Goal: Information Seeking & Learning: Learn about a topic

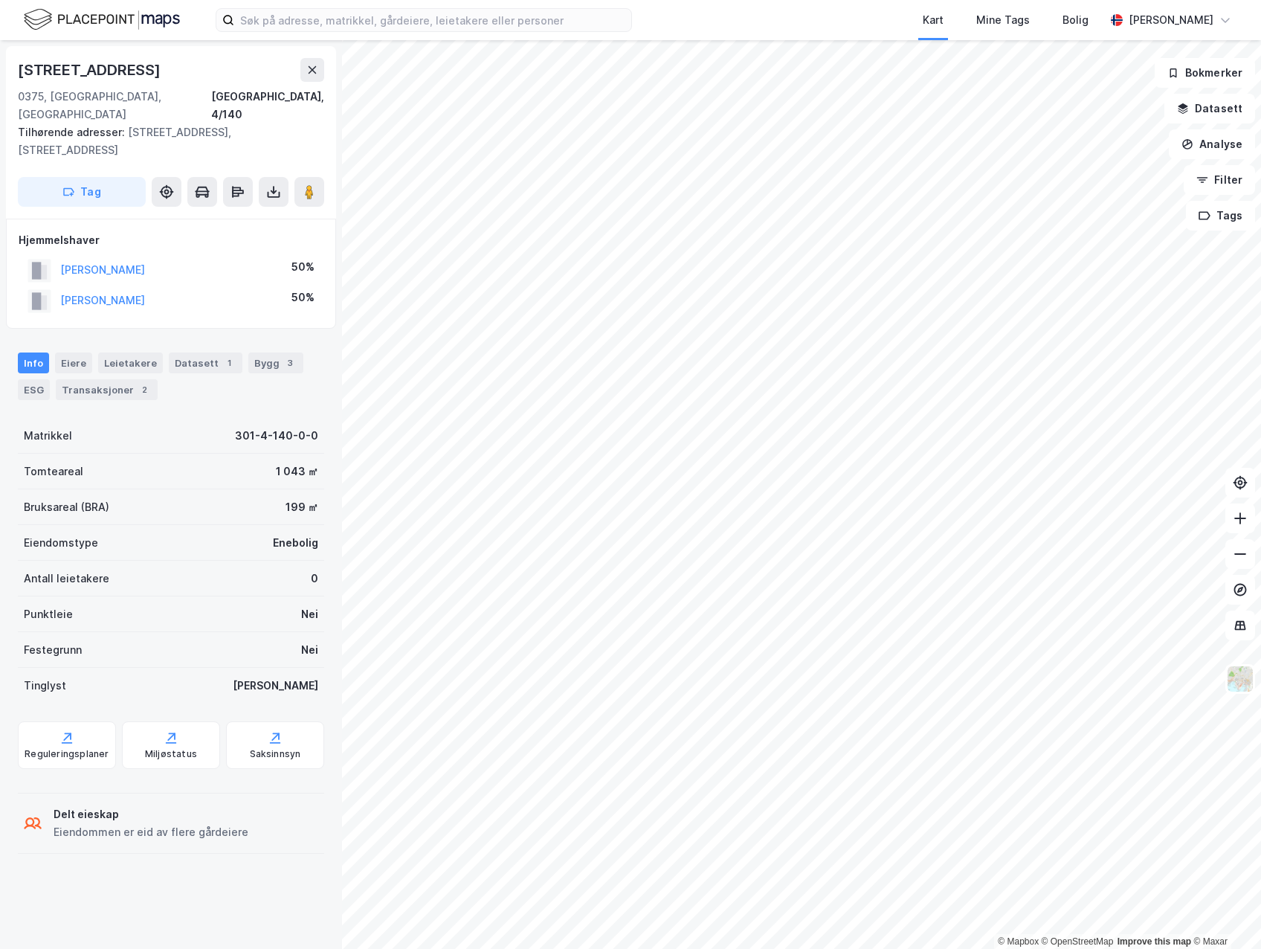
click at [0, 0] on button "RIEBER-MOHN THOR" at bounding box center [0, 0] width 0 height 0
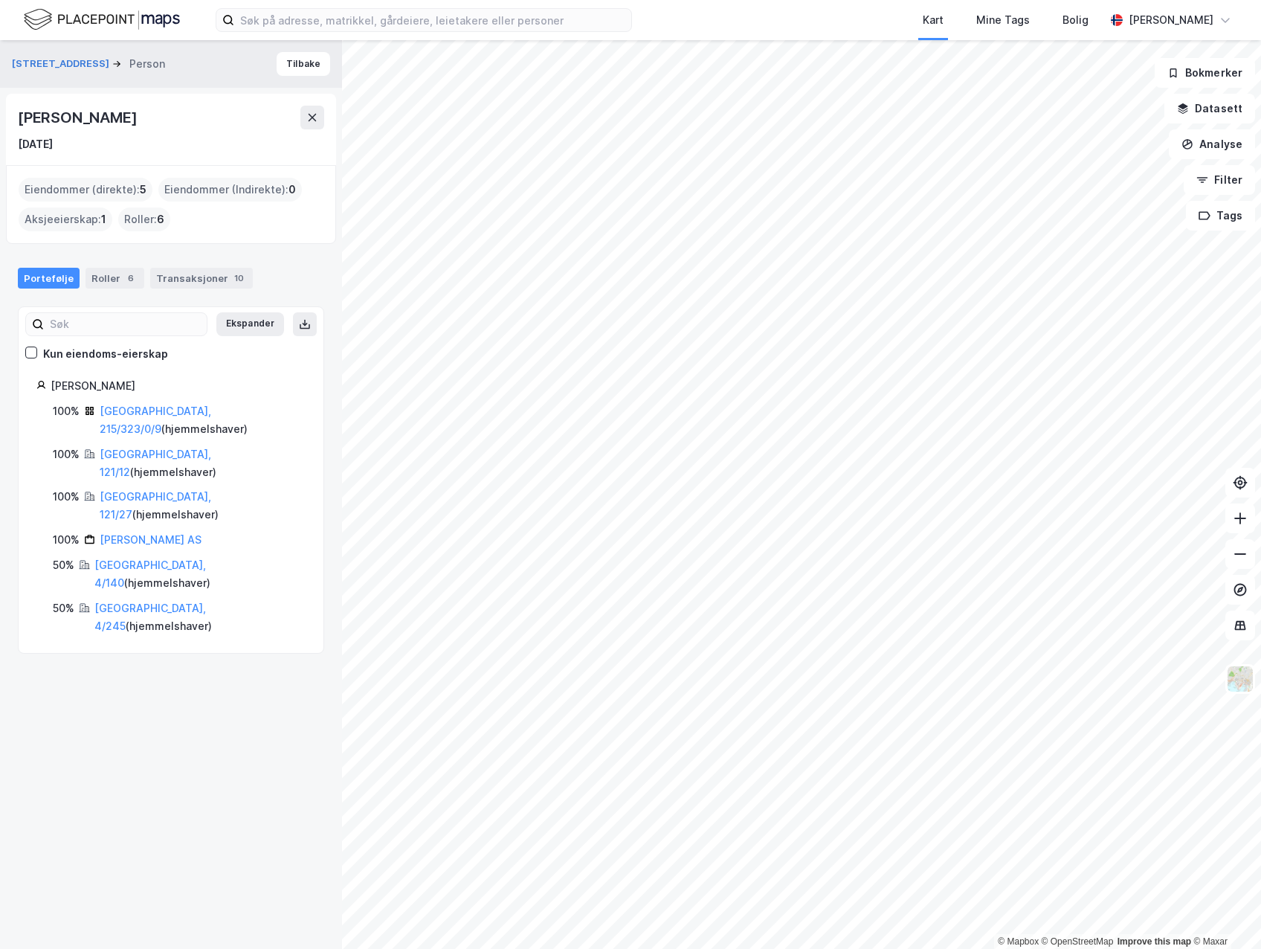
drag, startPoint x: 94, startPoint y: 143, endPoint x: 7, endPoint y: 143, distance: 87.0
click at [7, 143] on div "Thor Rieber-Mohn 30. aug. 1955" at bounding box center [171, 129] width 330 height 71
click at [135, 447] on link "Tønsberg, 121/12" at bounding box center [156, 462] width 112 height 30
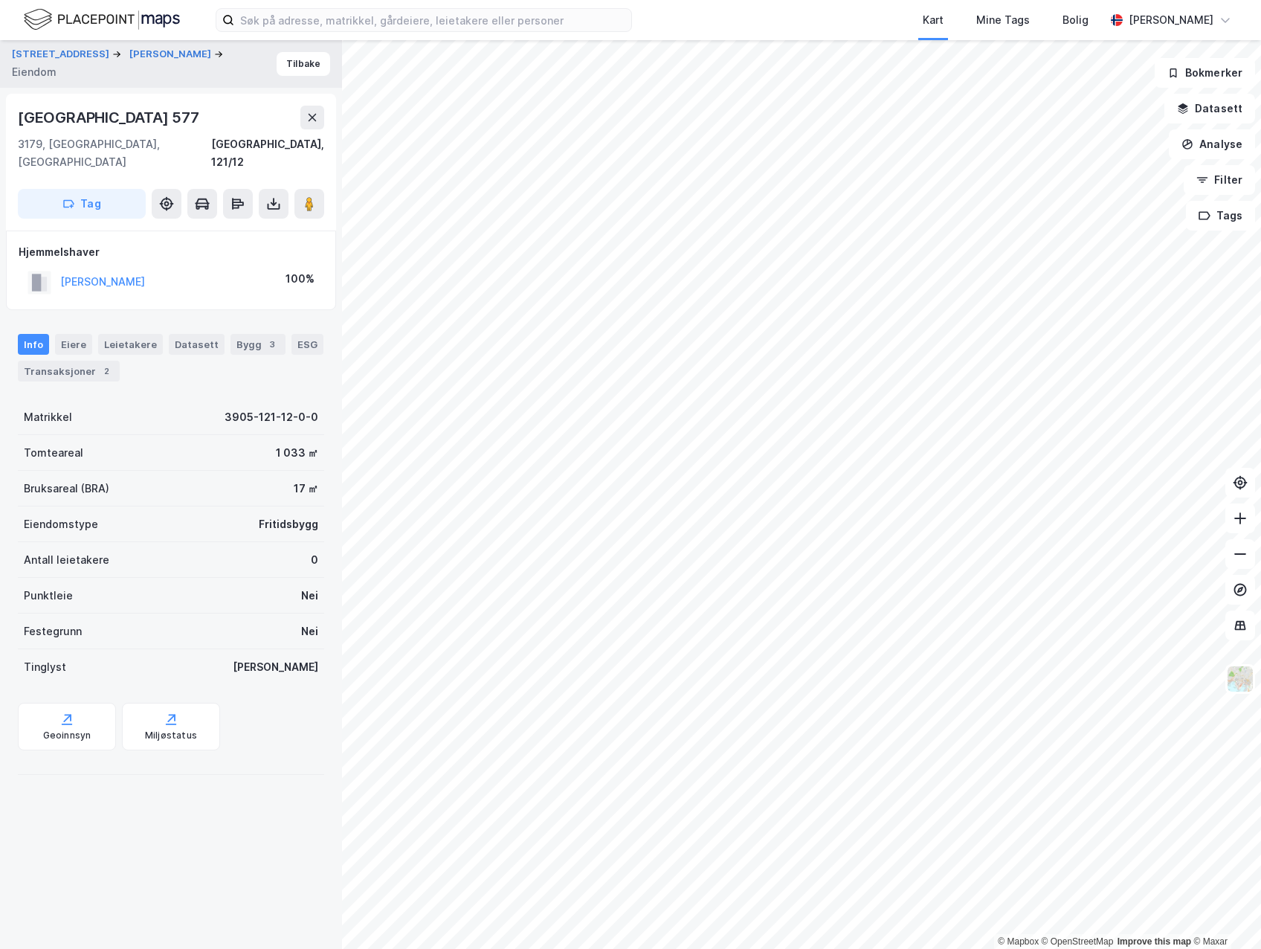
click at [1242, 529] on button at bounding box center [1240, 518] width 30 height 30
click at [1244, 567] on button at bounding box center [1240, 554] width 30 height 30
